Goal: Information Seeking & Learning: Learn about a topic

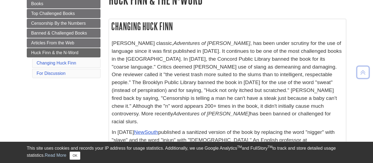
scroll to position [83, 0]
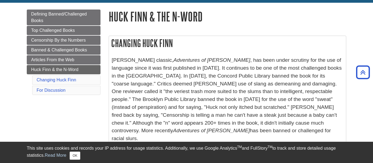
scroll to position [61, 0]
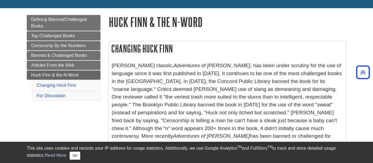
click at [200, 55] on h2 "Changing Huck Finn" at bounding box center [227, 48] width 237 height 14
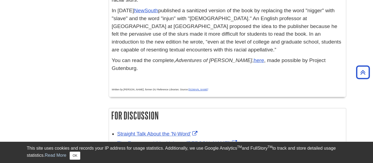
scroll to position [205, 0]
click at [194, 89] on link "[DOMAIN_NAME]" at bounding box center [198, 90] width 20 height 3
